Goal: Task Accomplishment & Management: Use online tool/utility

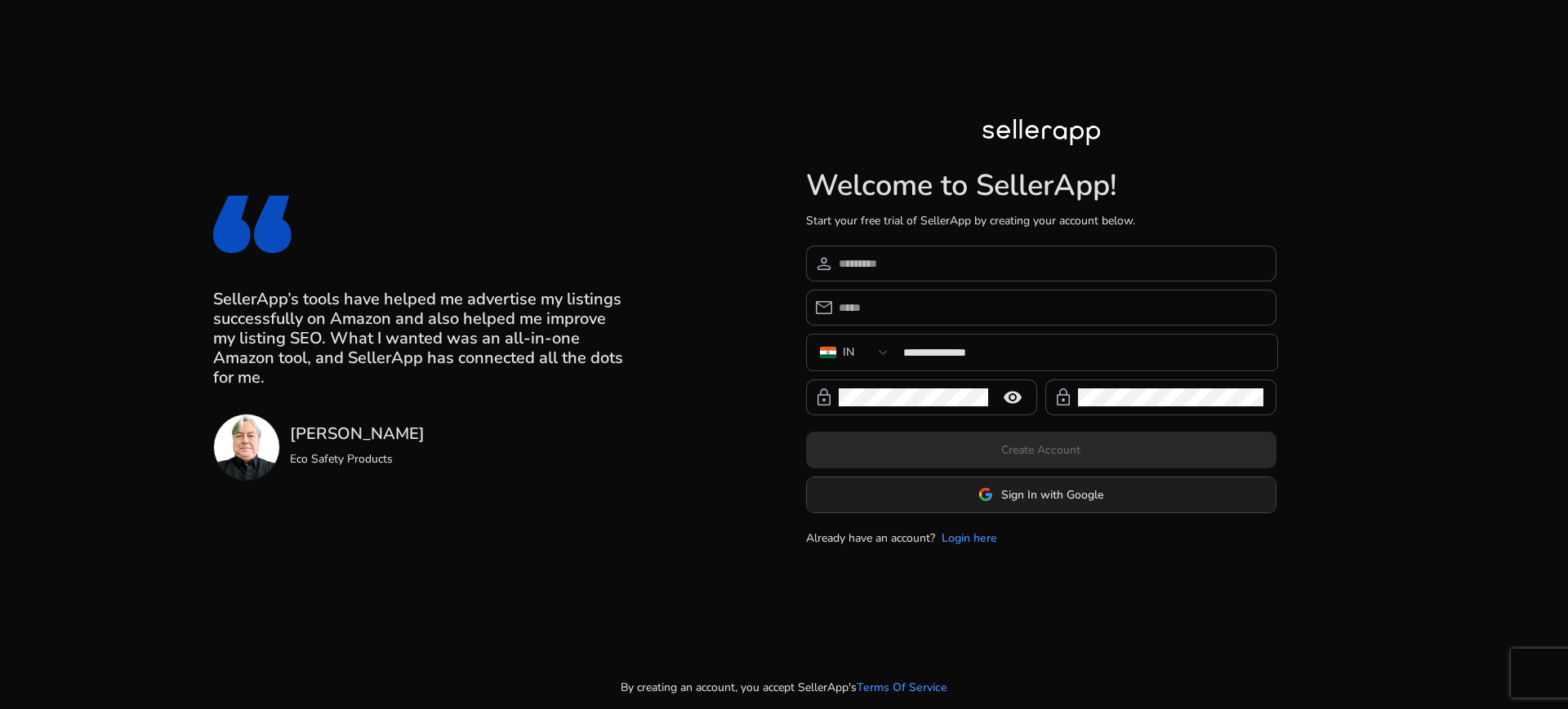
click at [979, 497] on img at bounding box center [986, 494] width 15 height 15
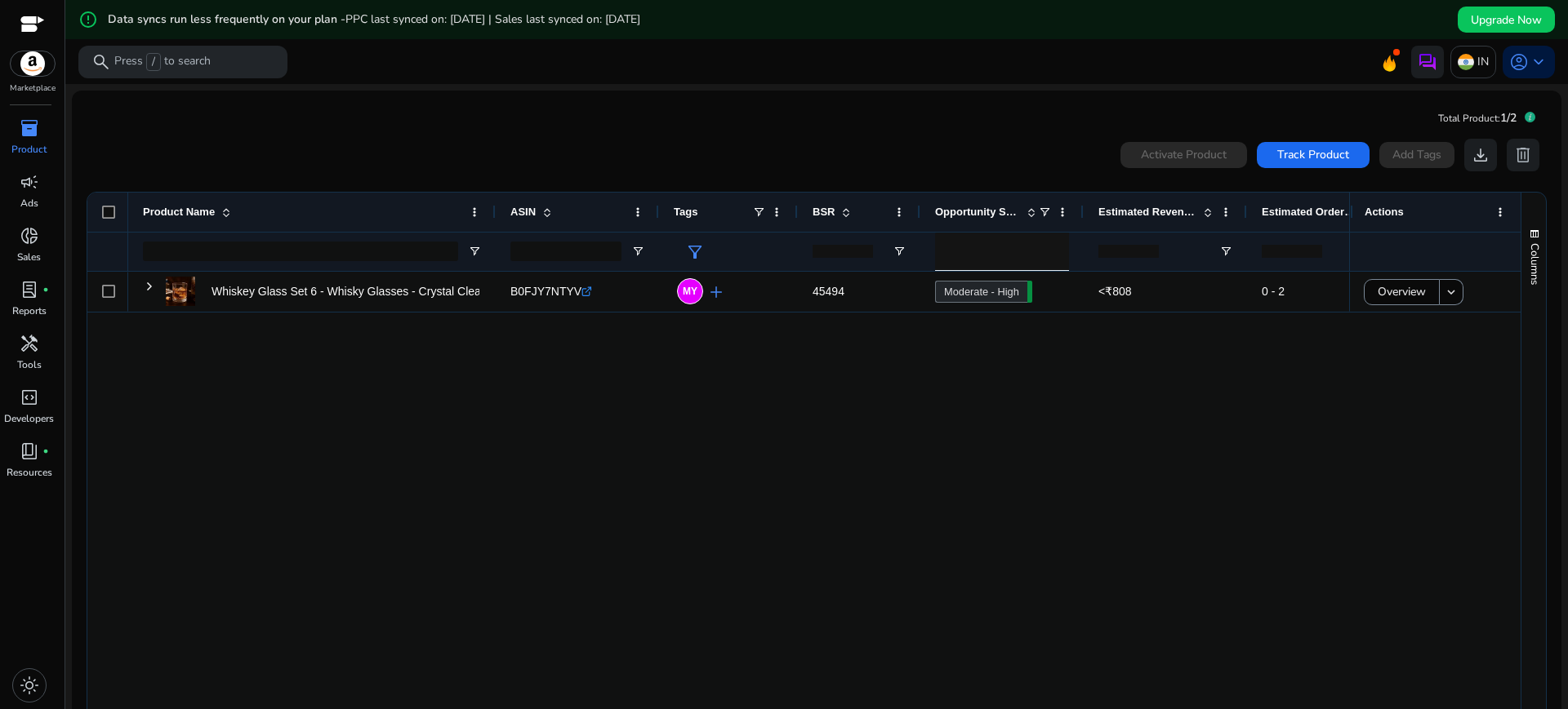
click at [1007, 317] on div "Whiskey Glass Set 6 - Whisky Glasses - Crystal Clear Tumbler... B0FJY7NTYV .st0…" at bounding box center [738, 494] width 1221 height 445
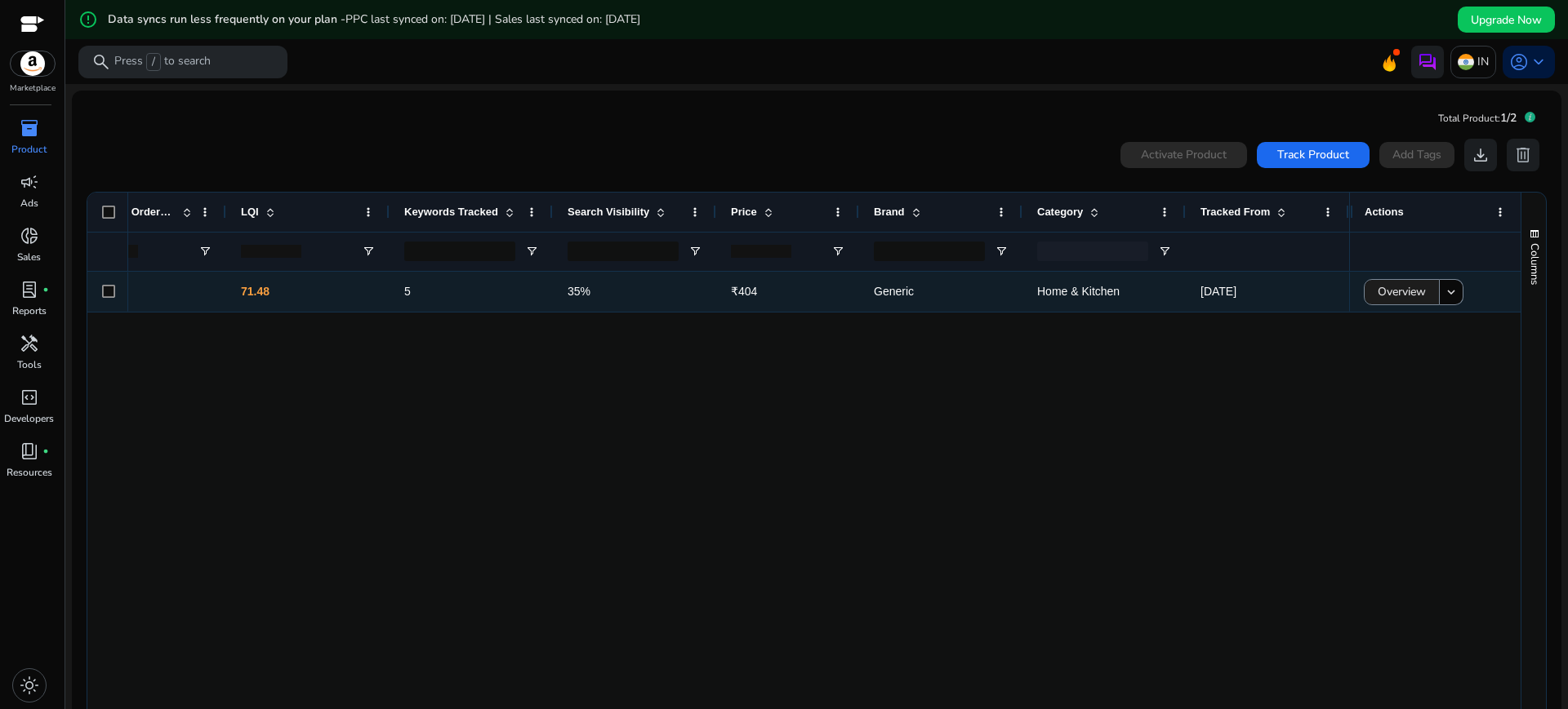
click at [1396, 289] on span "Overview" at bounding box center [1402, 292] width 48 height 34
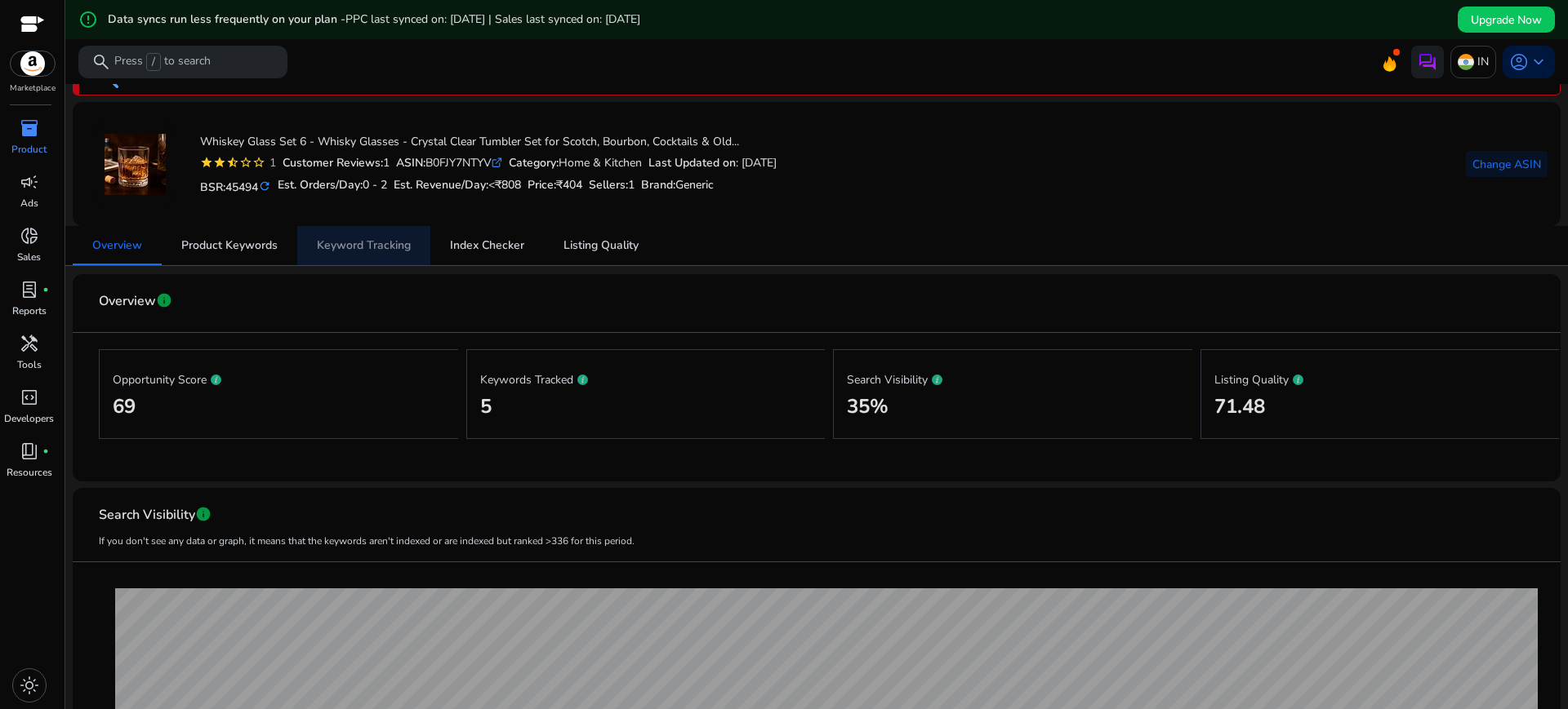
click at [387, 241] on span "Keyword Tracking" at bounding box center [363, 246] width 94 height 12
